Goal: Information Seeking & Learning: Learn about a topic

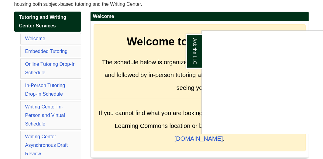
scroll to position [77, 0]
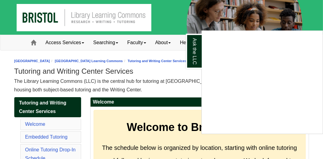
drag, startPoint x: 83, startPoint y: 80, endPoint x: 86, endPoint y: 82, distance: 3.7
click at [83, 80] on div "Ask the LLC" at bounding box center [161, 79] width 323 height 159
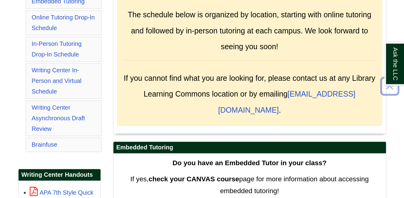
scroll to position [194, 0]
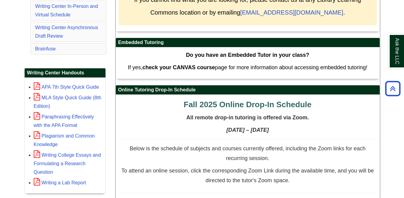
drag, startPoint x: 324, startPoint y: 15, endPoint x: 173, endPoint y: 119, distance: 183.4
click at [173, 119] on p "All remote drop-in tutoring is offered via Zoom." at bounding box center [248, 120] width 258 height 10
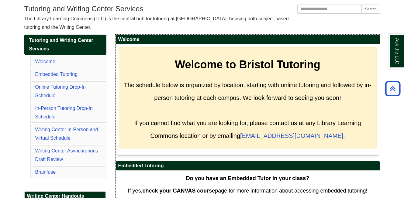
scroll to position [71, 0]
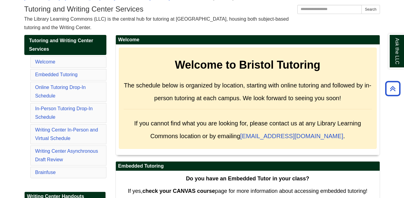
drag, startPoint x: 119, startPoint y: 32, endPoint x: 125, endPoint y: 27, distance: 8.4
click at [149, 29] on div "The Library Learning Commons (LLC) is the central hub for tutoring at [GEOGRAPH…" at bounding box center [201, 23] width 355 height 17
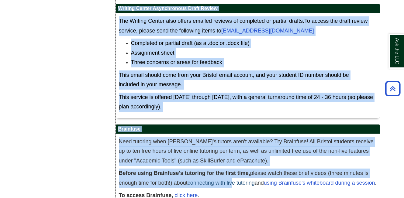
scroll to position [3481, 0]
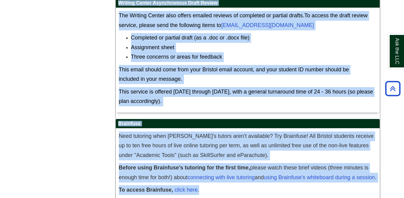
drag, startPoint x: 175, startPoint y: 61, endPoint x: 211, endPoint y: 169, distance: 114.7
copy div "Welcome to Bristol Tutoring The schedule below is organized by location, starti…"
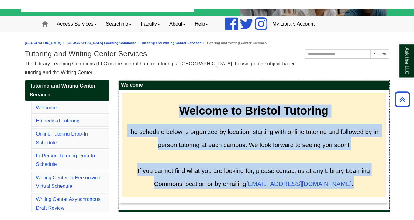
scroll to position [0, 0]
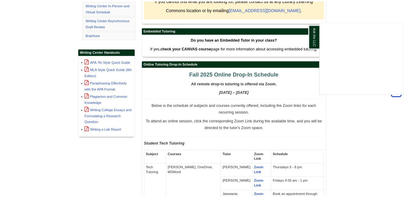
scroll to position [194, 0]
